Goal: Task Accomplishment & Management: Manage account settings

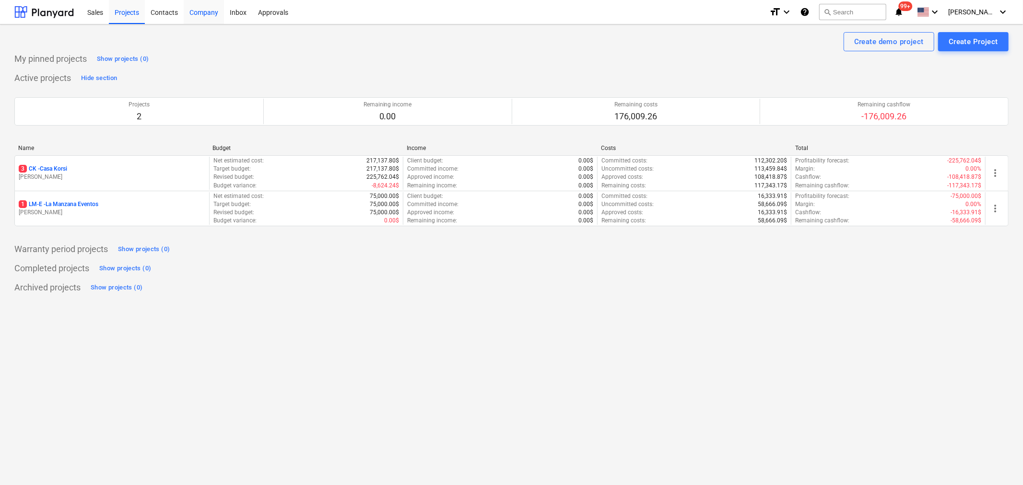
click at [200, 12] on div "Company" at bounding box center [204, 12] width 40 height 24
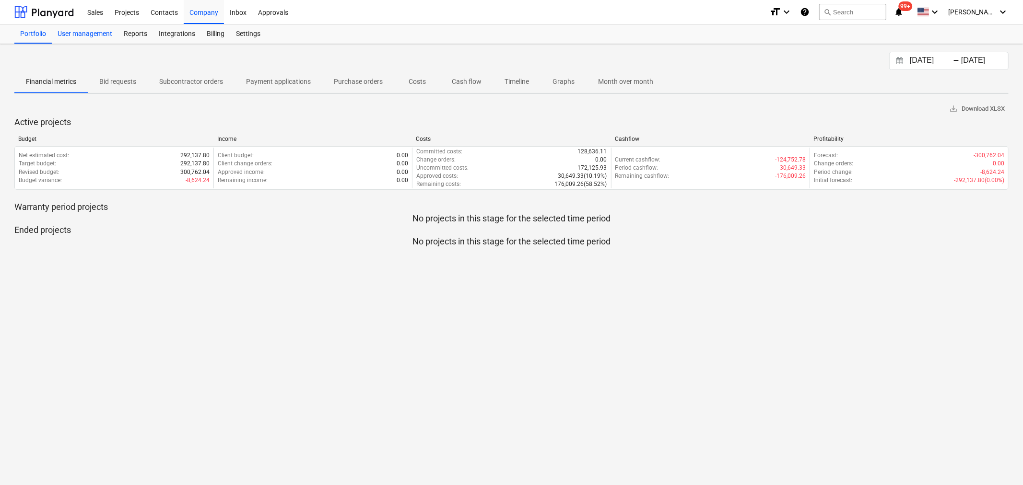
click at [82, 36] on div "User management" at bounding box center [85, 33] width 66 height 19
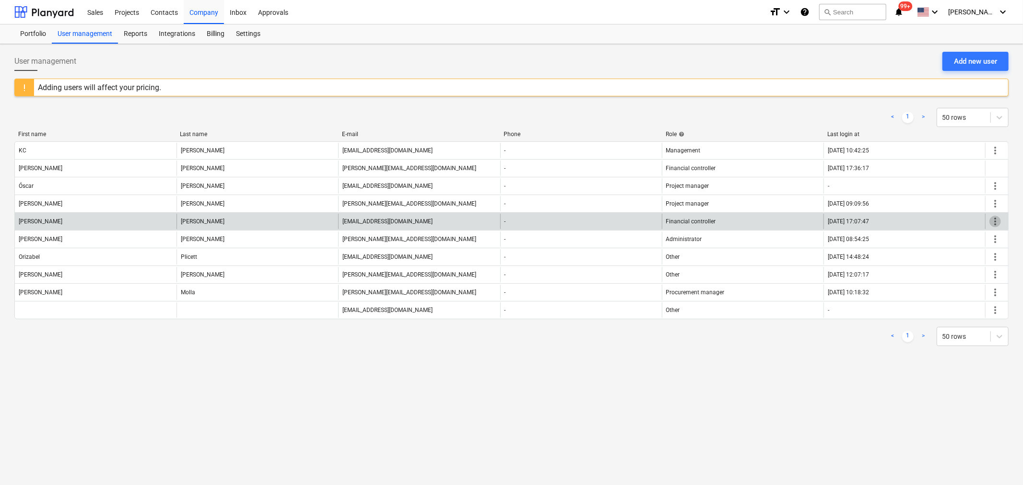
click at [997, 222] on span "more_vert" at bounding box center [995, 222] width 12 height 12
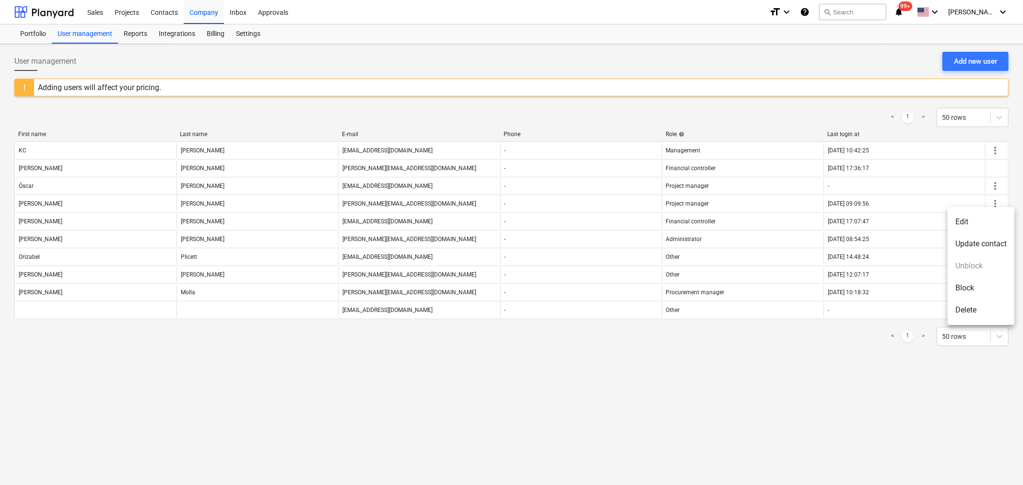
click at [958, 221] on li "Edit" at bounding box center [981, 222] width 67 height 22
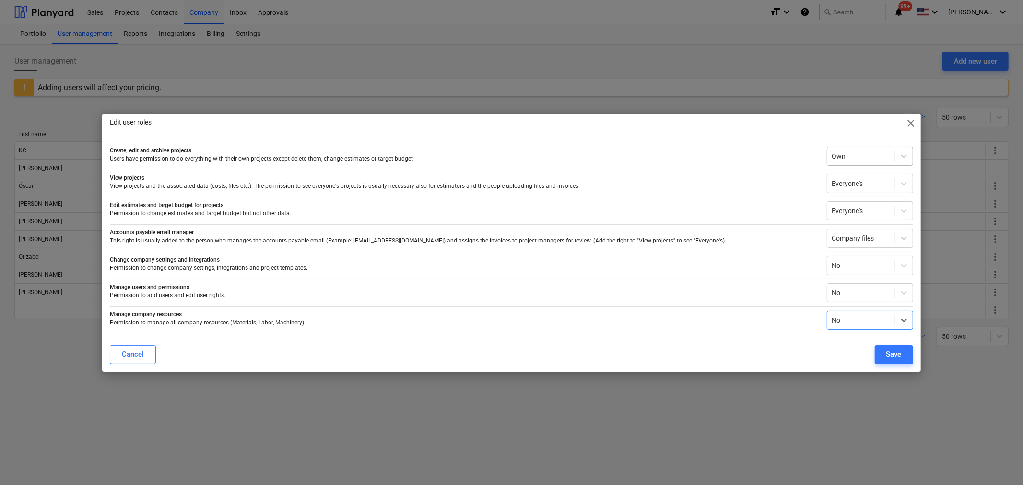
click at [869, 156] on div at bounding box center [861, 157] width 58 height 10
click at [856, 208] on div "Everyone's" at bounding box center [870, 209] width 86 height 15
click at [903, 356] on button "Save" at bounding box center [894, 354] width 38 height 19
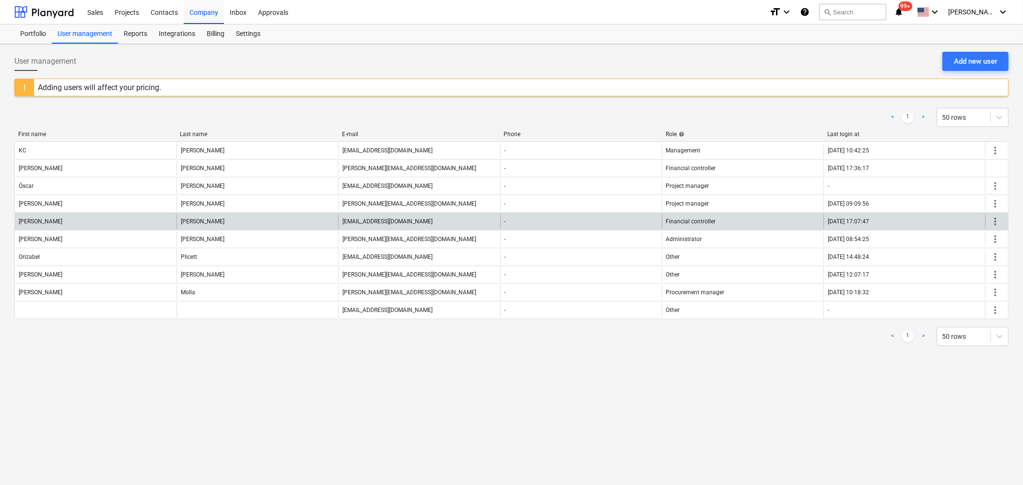
click at [995, 223] on span "more_vert" at bounding box center [995, 222] width 12 height 12
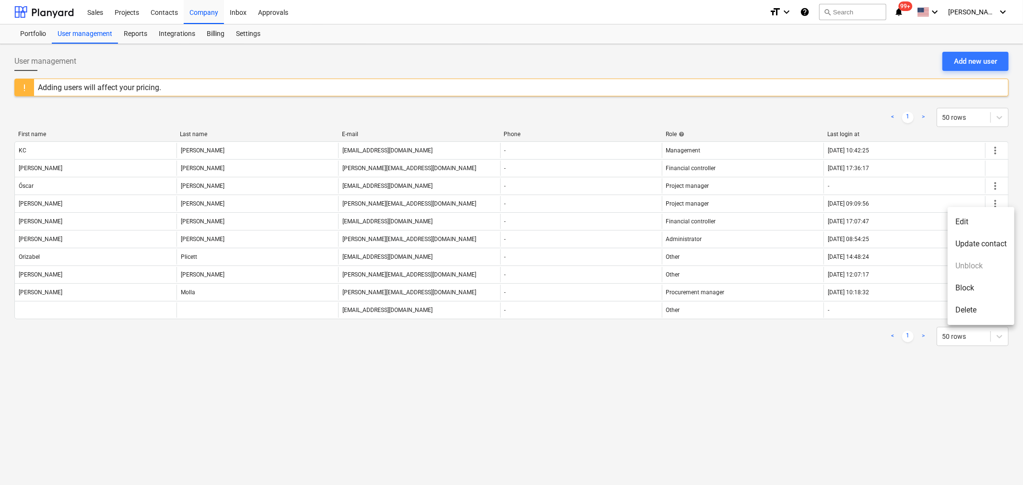
click at [958, 222] on li "Edit" at bounding box center [981, 222] width 67 height 22
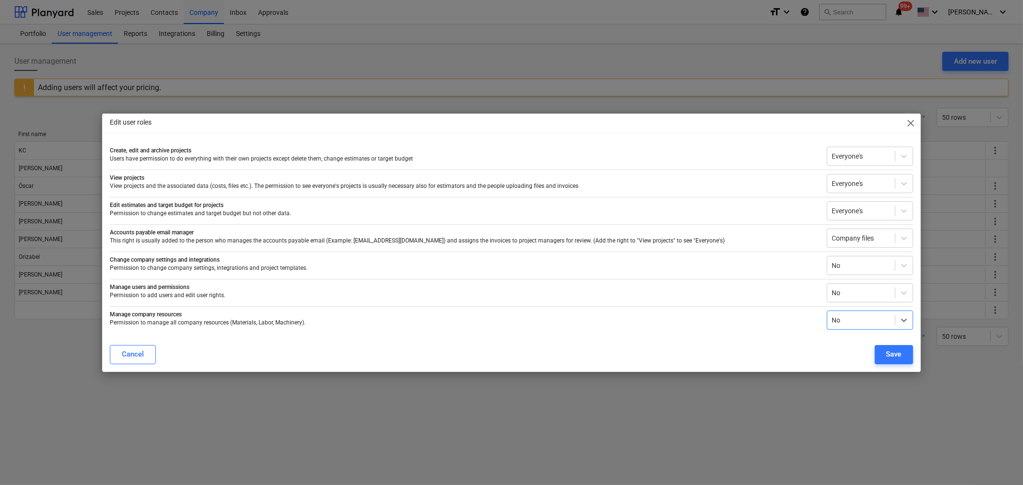
click at [914, 123] on span "close" at bounding box center [911, 123] width 12 height 12
